Goal: Information Seeking & Learning: Understand process/instructions

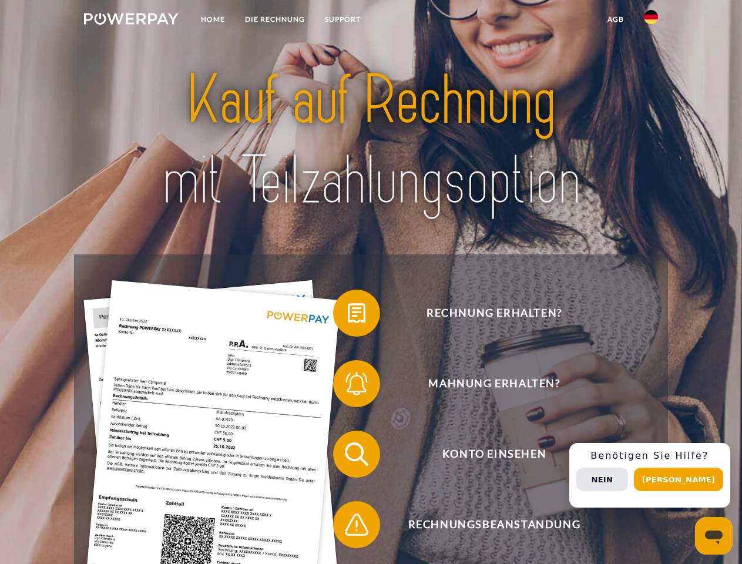
click at [131, 21] on img at bounding box center [131, 19] width 95 height 12
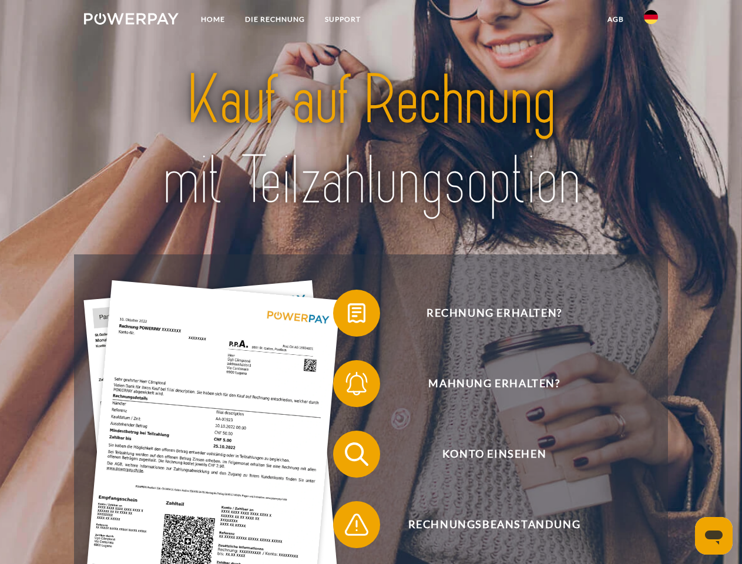
click at [651, 21] on img at bounding box center [651, 17] width 14 height 14
click at [615, 19] on link "agb" at bounding box center [616, 19] width 36 height 21
click at [348, 316] on span at bounding box center [339, 313] width 59 height 59
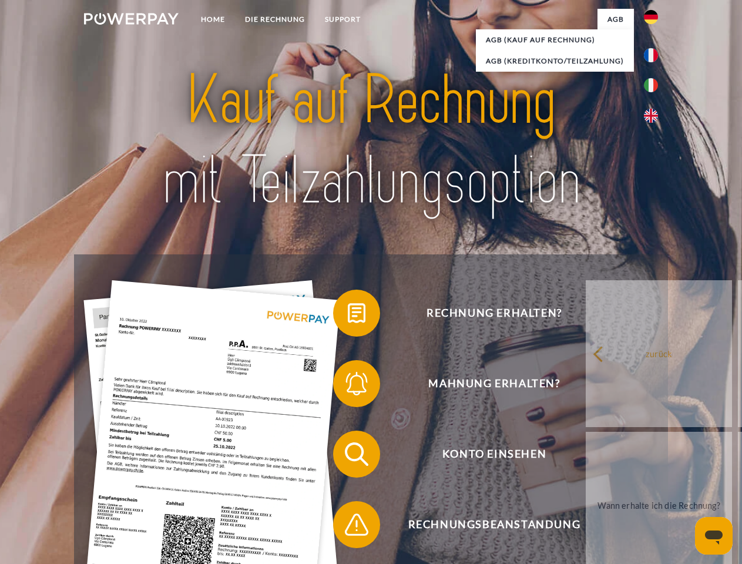
click at [348, 386] on span at bounding box center [339, 383] width 59 height 59
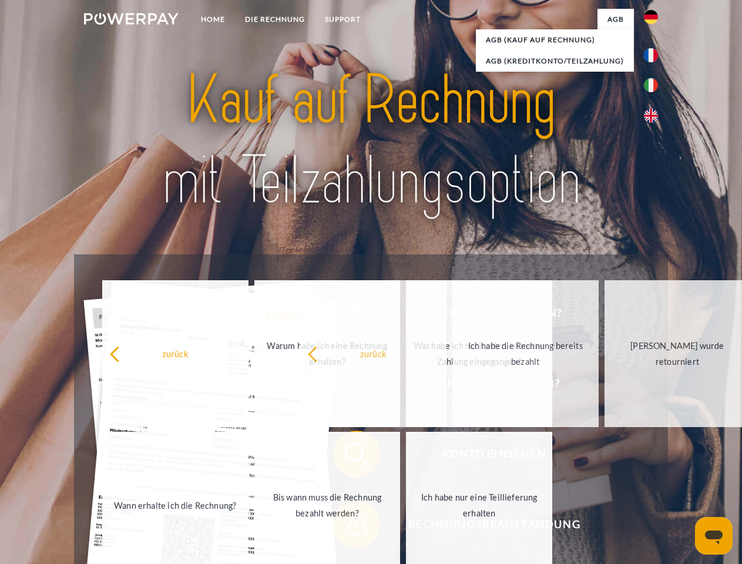
click at [348, 527] on span at bounding box center [339, 524] width 59 height 59
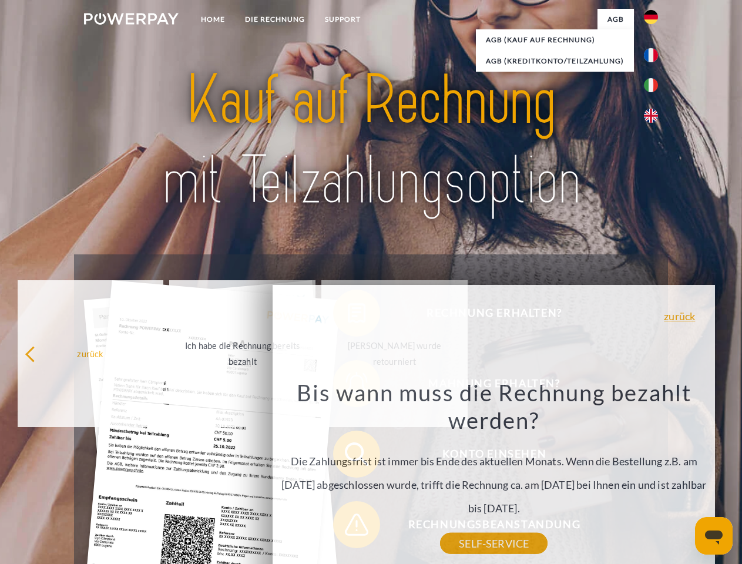
click at [654, 476] on div "Rechnung erhalten? Mahnung erhalten? Konto einsehen" at bounding box center [371, 490] width 594 height 470
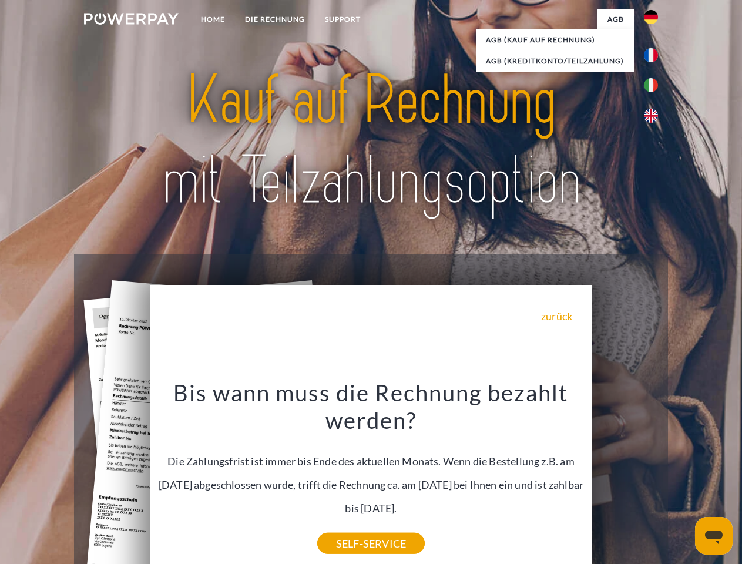
click at [625, 478] on span "Konto einsehen" at bounding box center [494, 454] width 288 height 47
click at [683, 480] on header "Home DIE RECHNUNG SUPPORT" at bounding box center [371, 406] width 742 height 812
